Goal: Check status: Check status

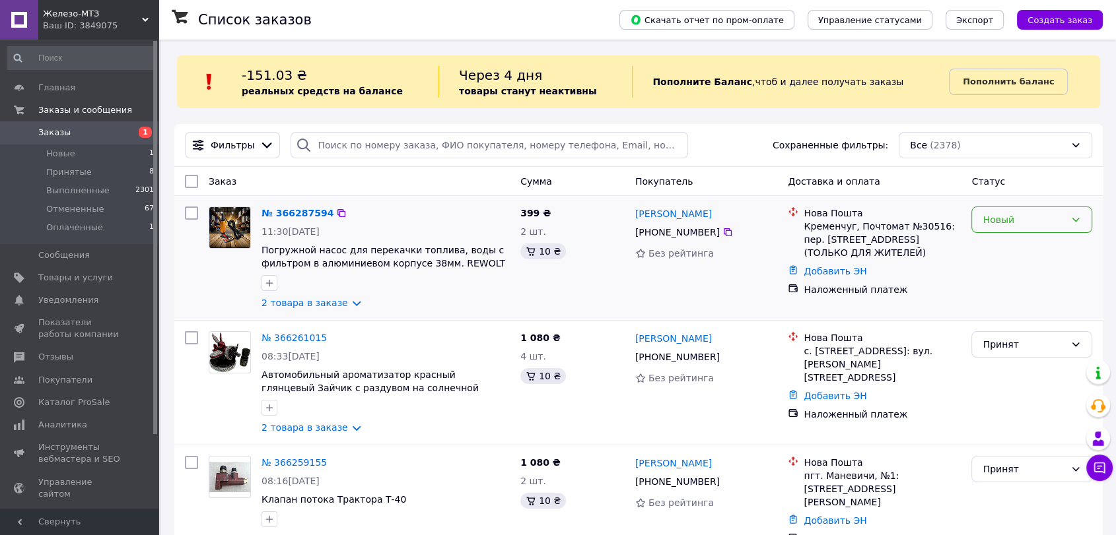
click at [1041, 221] on div "Новый" at bounding box center [1023, 220] width 83 height 15
click at [1019, 243] on li "Принят" at bounding box center [1031, 248] width 119 height 24
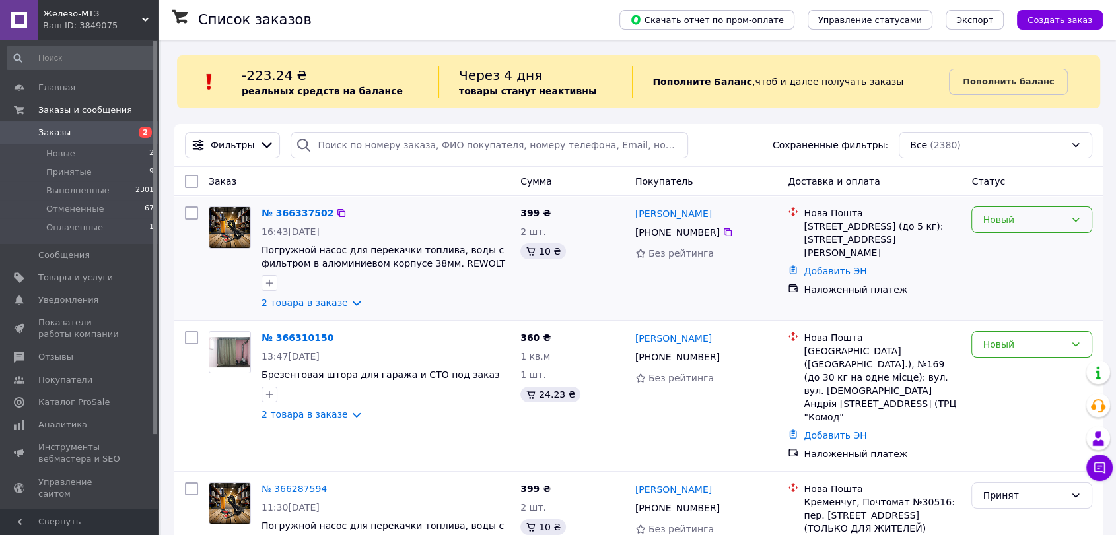
click at [1024, 214] on div "Новый" at bounding box center [1023, 220] width 83 height 15
click at [1004, 240] on li "Принят" at bounding box center [1031, 248] width 119 height 24
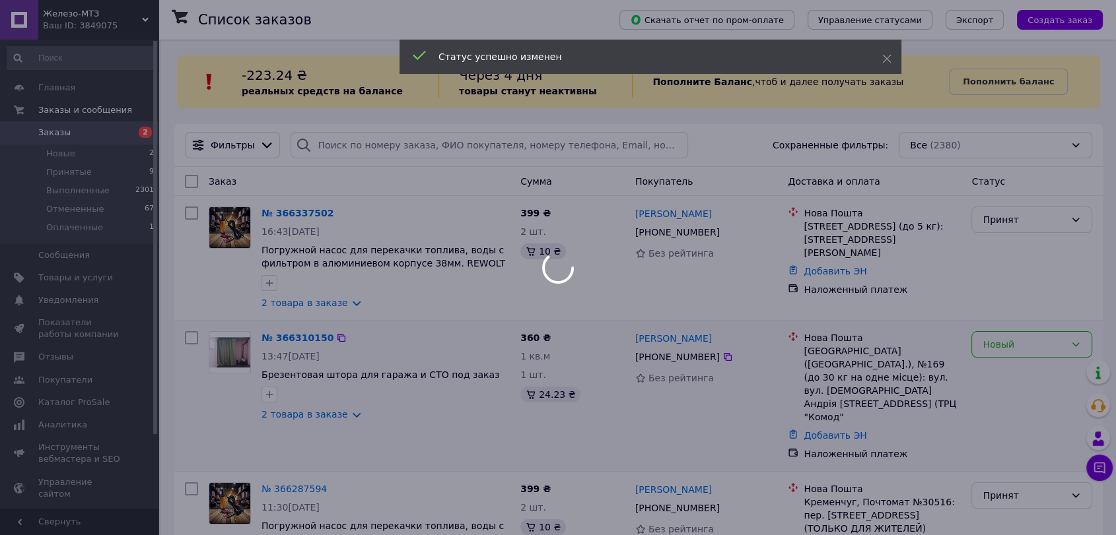
click at [1022, 339] on div at bounding box center [558, 267] width 1116 height 535
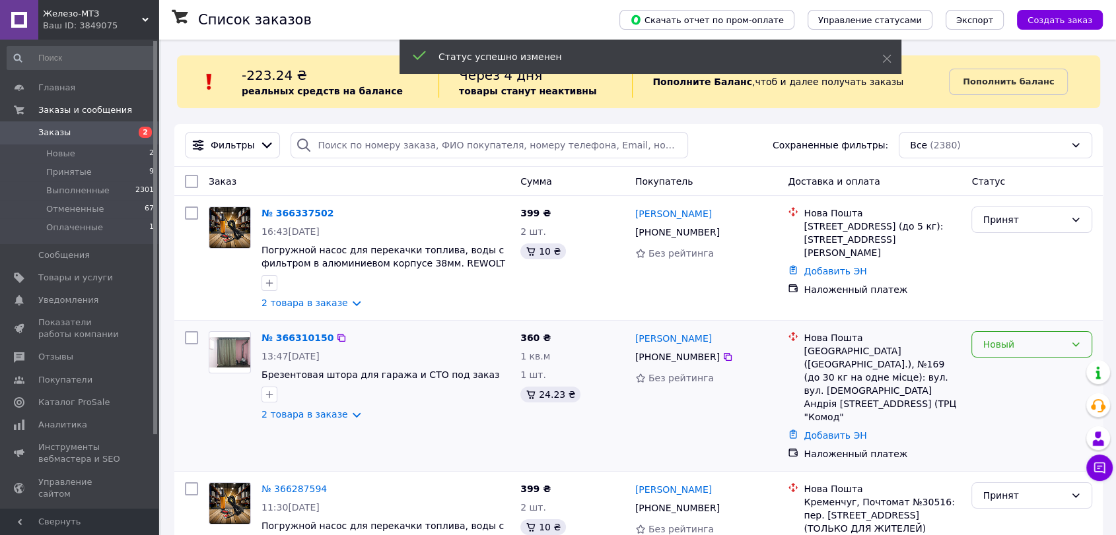
click at [1017, 349] on div "Новый" at bounding box center [1023, 344] width 83 height 15
click at [1013, 368] on li "Принят" at bounding box center [1031, 374] width 119 height 24
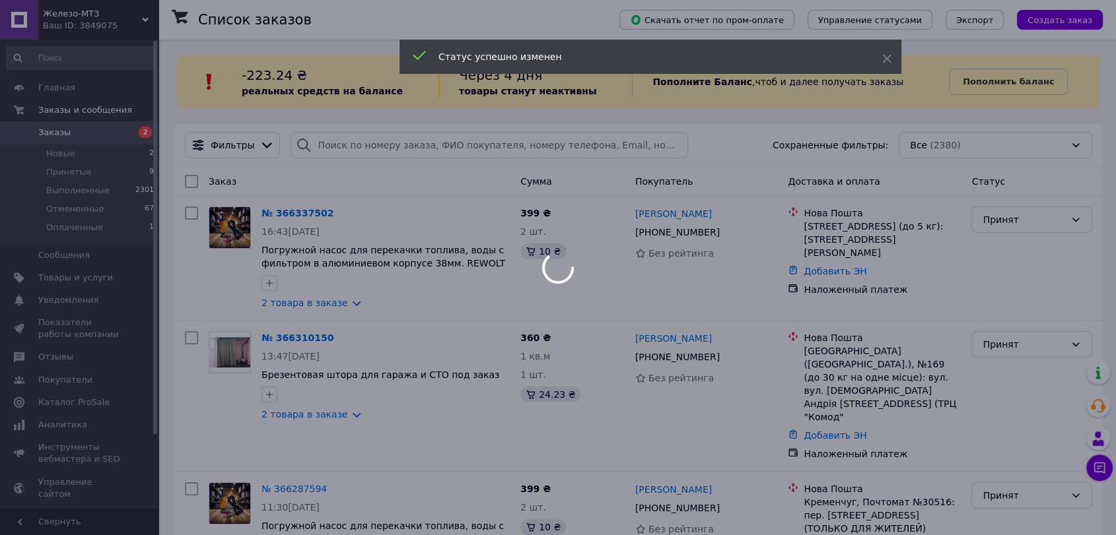
click at [93, 87] on div at bounding box center [558, 267] width 1116 height 535
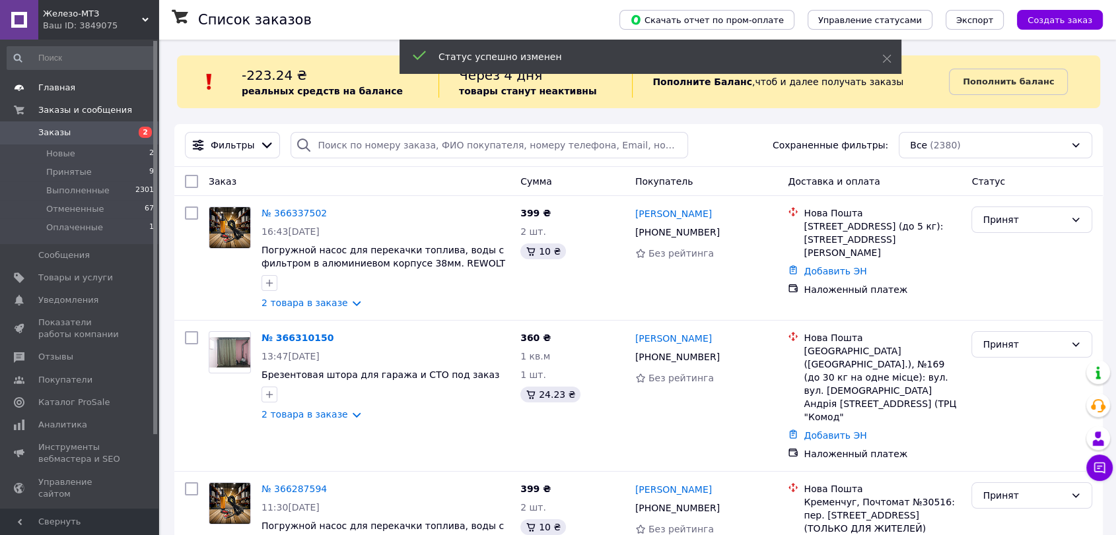
click at [67, 86] on span "Главная" at bounding box center [56, 88] width 37 height 12
